Goal: Find specific page/section: Find specific page/section

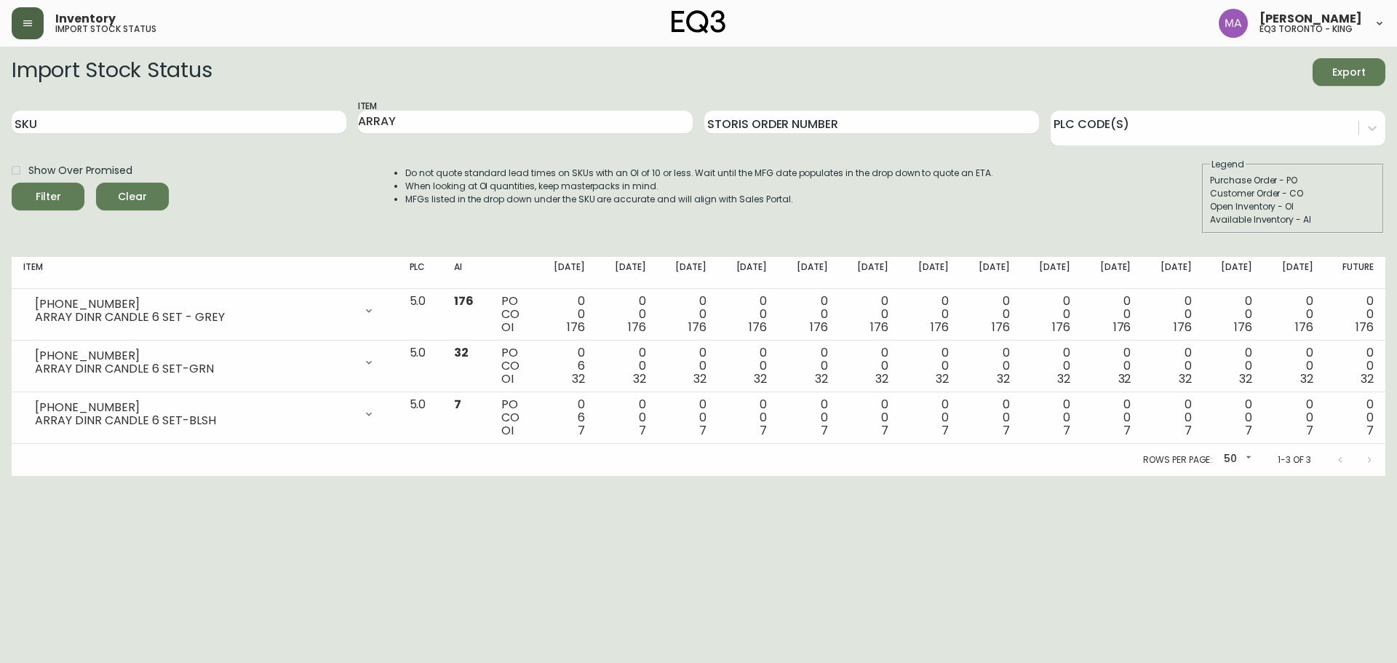
click at [26, 32] on button "button" at bounding box center [28, 23] width 32 height 32
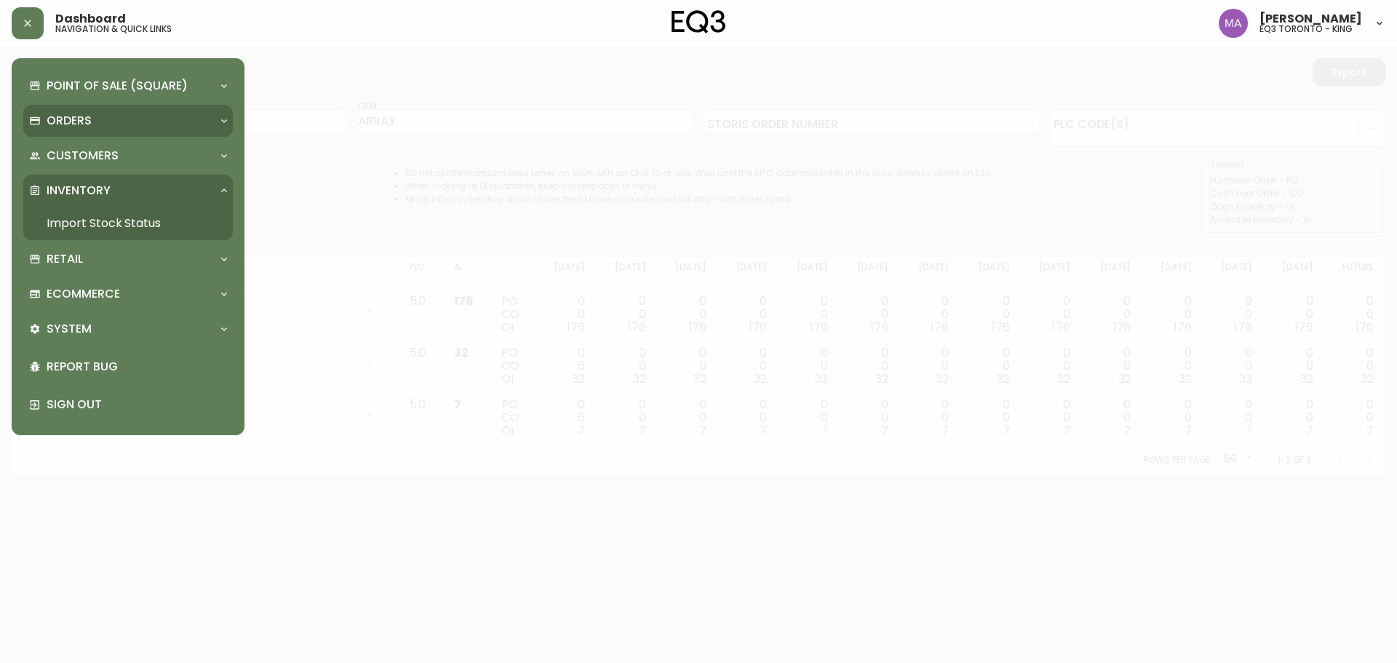
click at [77, 120] on p "Orders" at bounding box center [69, 121] width 45 height 16
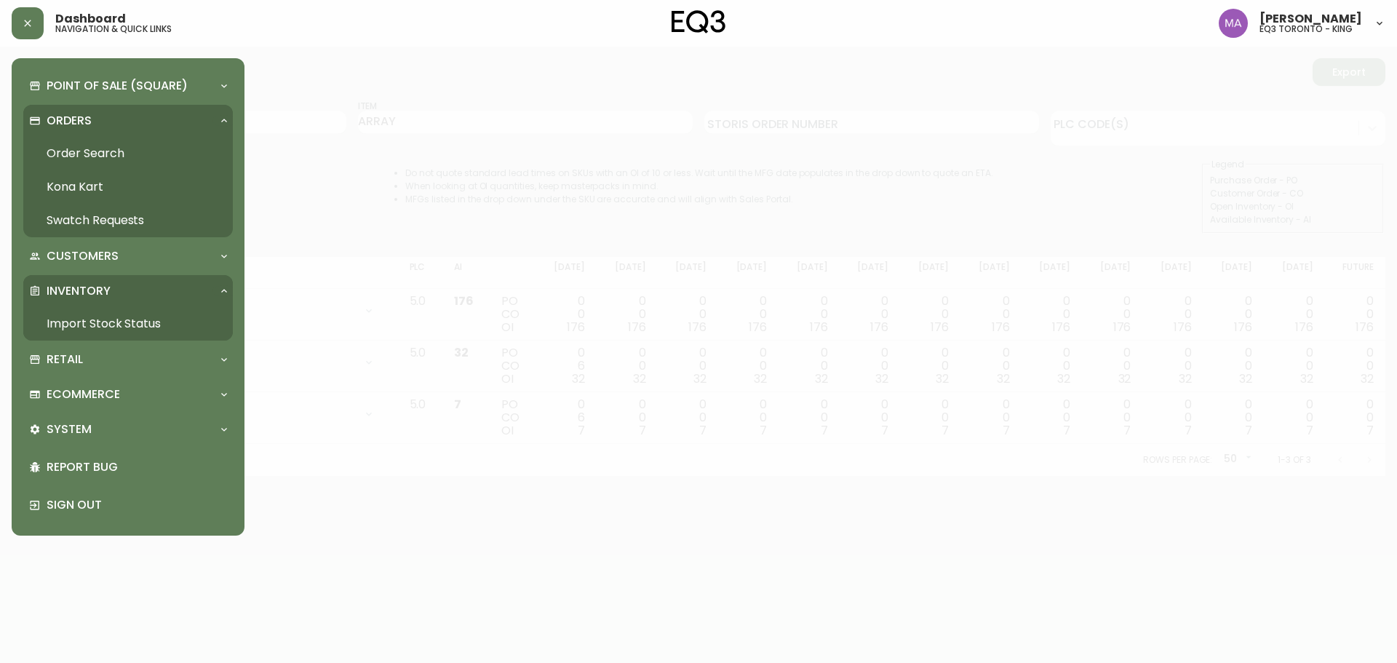
click at [84, 149] on link "Order Search" at bounding box center [127, 153] width 209 height 33
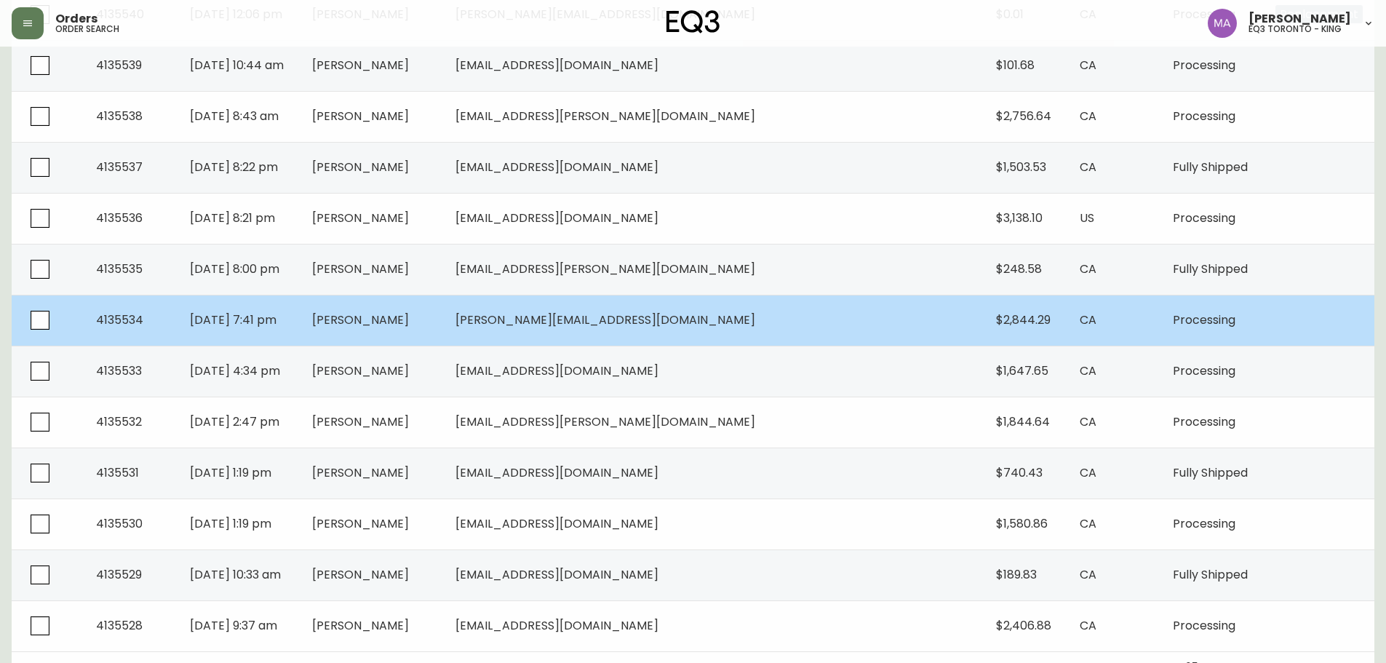
scroll to position [939, 0]
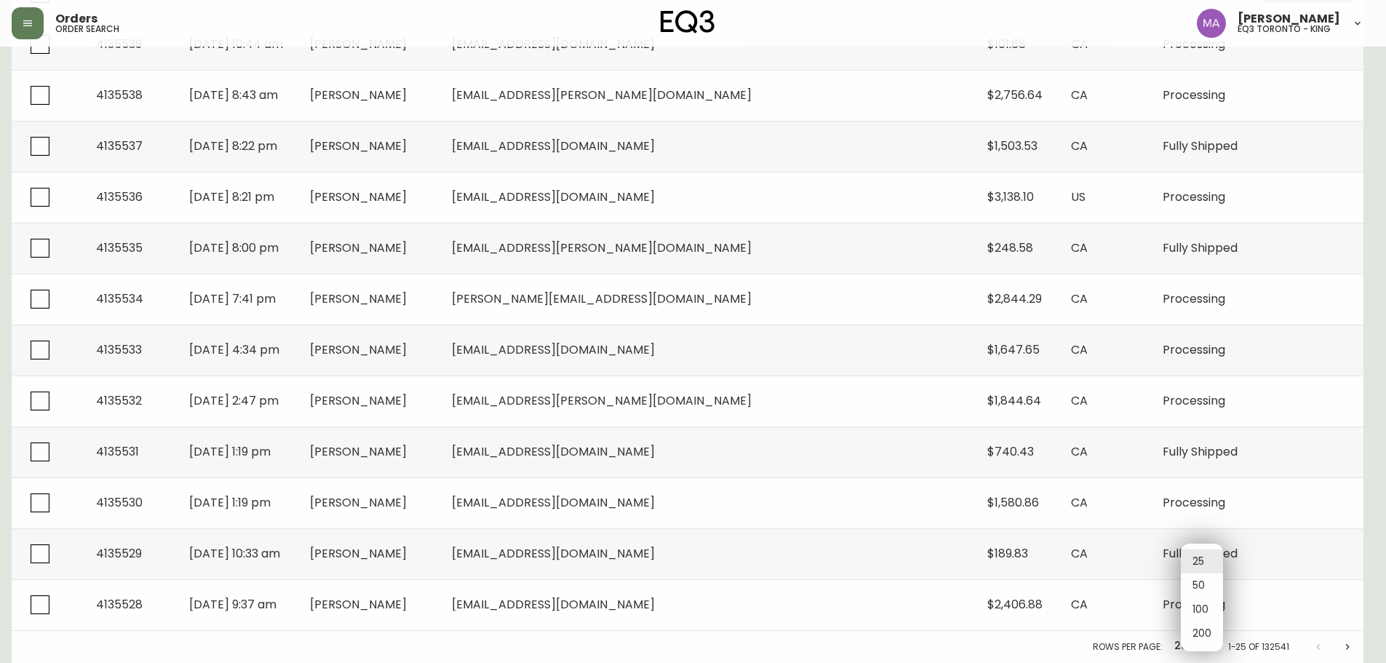
click at [1195, 578] on li "50" at bounding box center [1202, 585] width 42 height 24
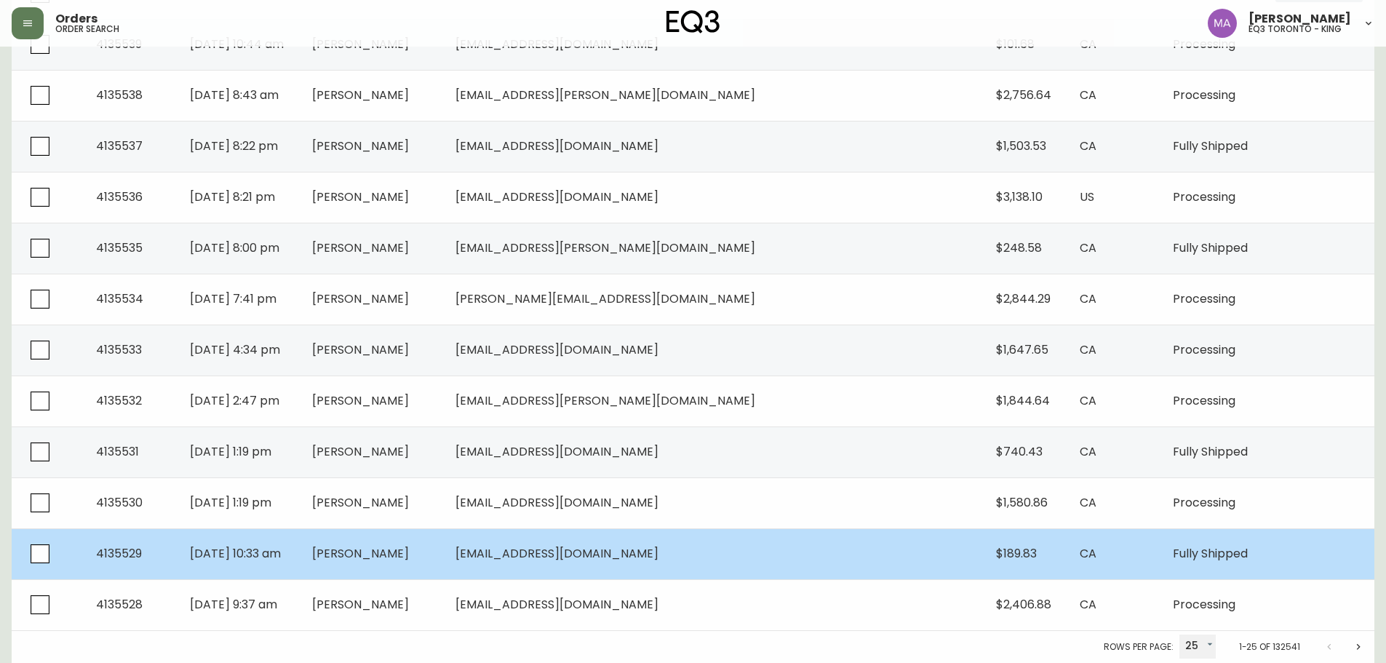
type input "50"
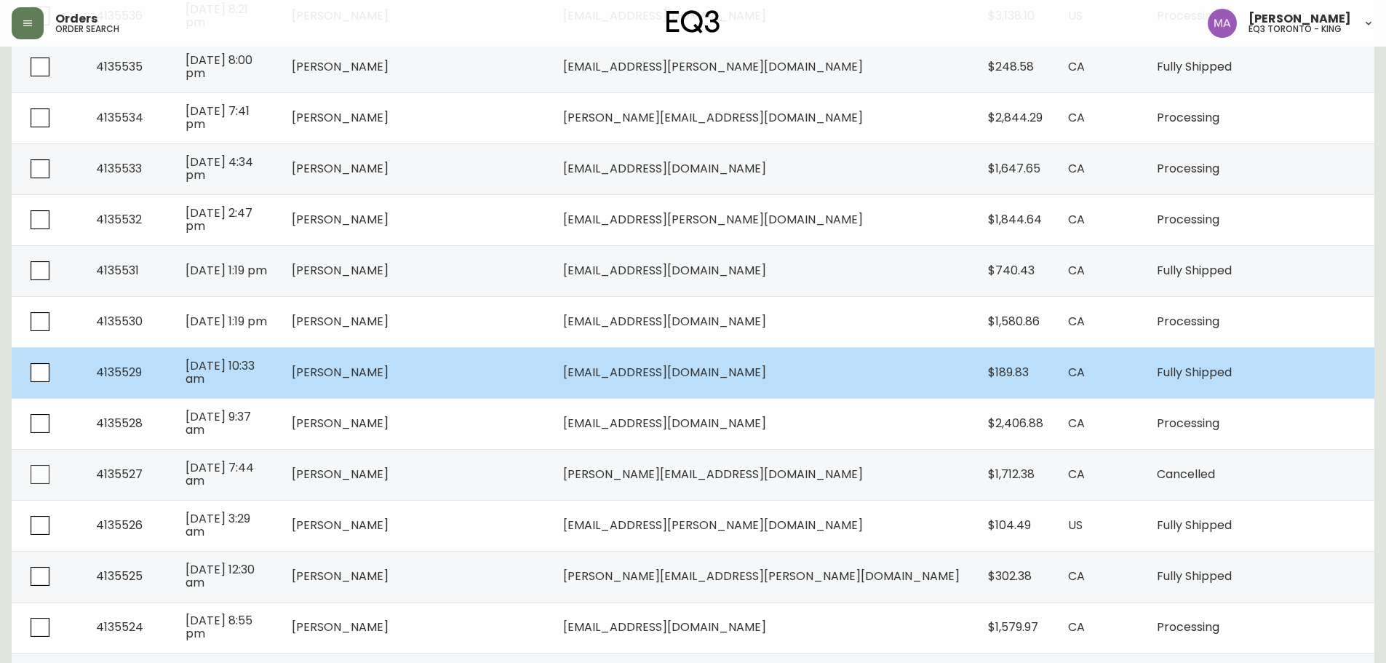
scroll to position [975, 0]
